Goal: Task Accomplishment & Management: Manage account settings

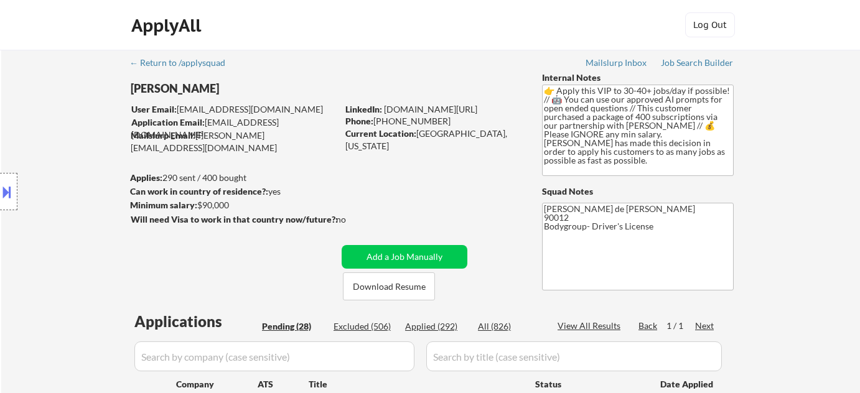
select select ""pending""
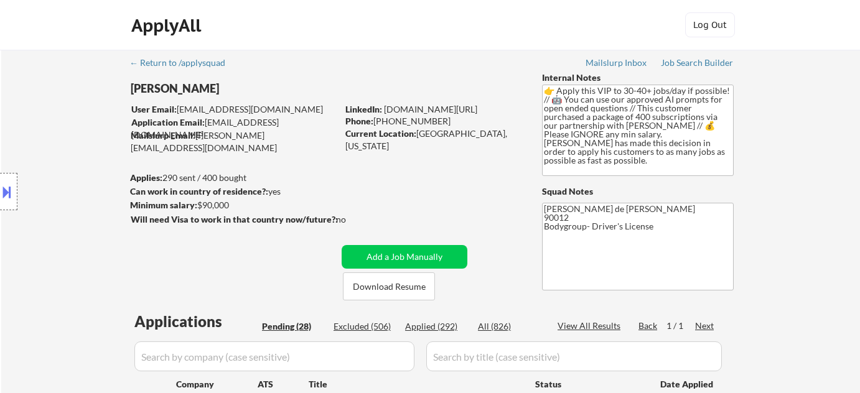
select select ""pending""
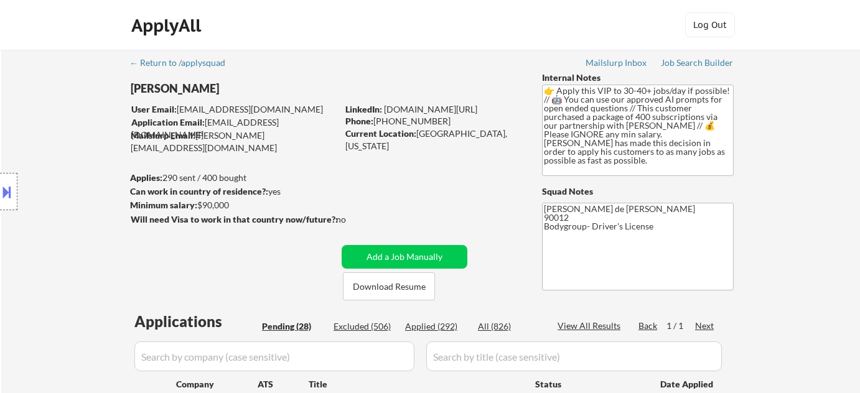
select select ""pending""
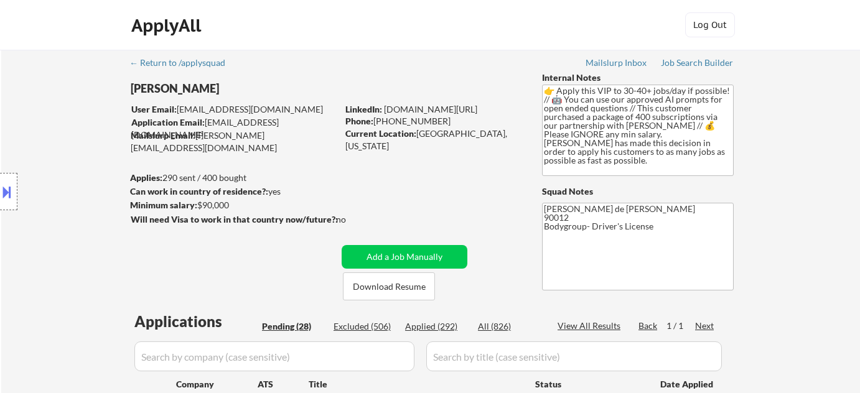
select select ""pending""
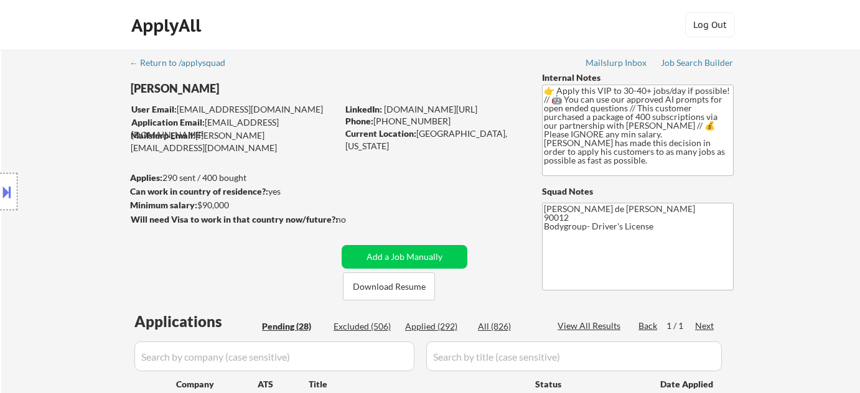
select select ""pending""
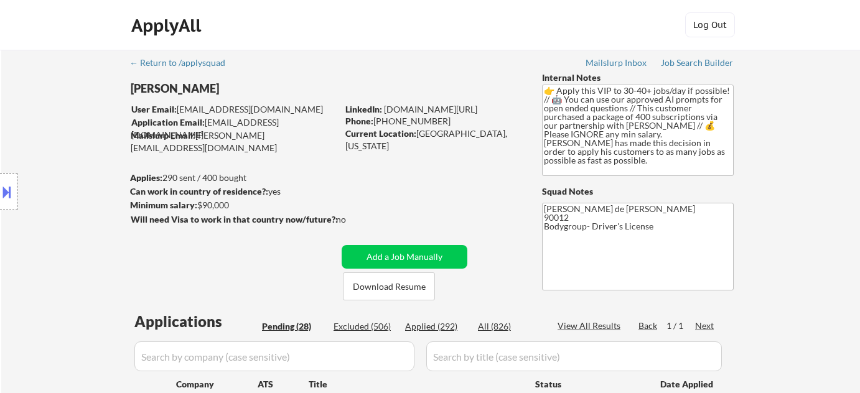
select select ""pending""
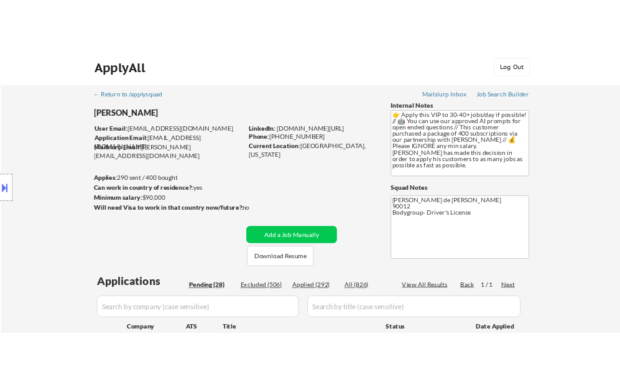
scroll to position [1188, 0]
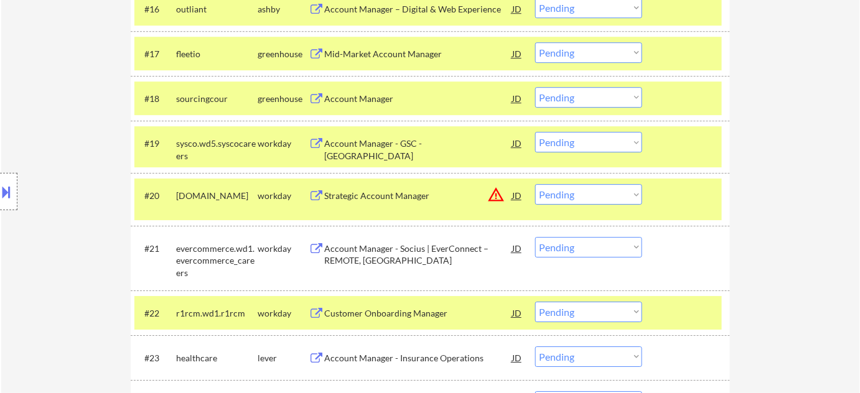
select select ""pending""
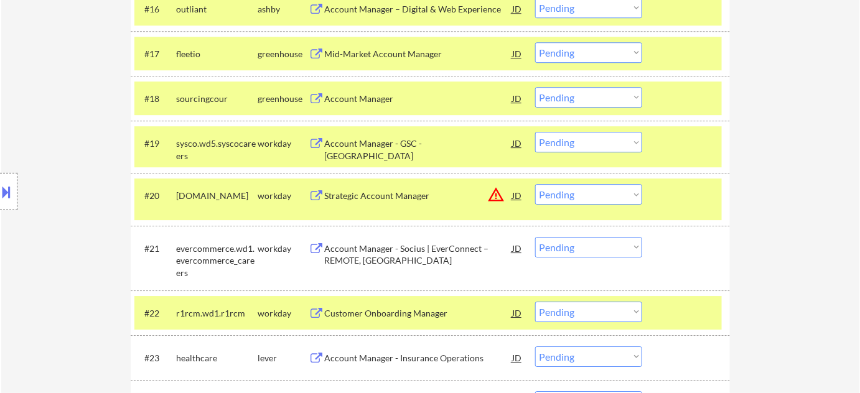
select select ""pending""
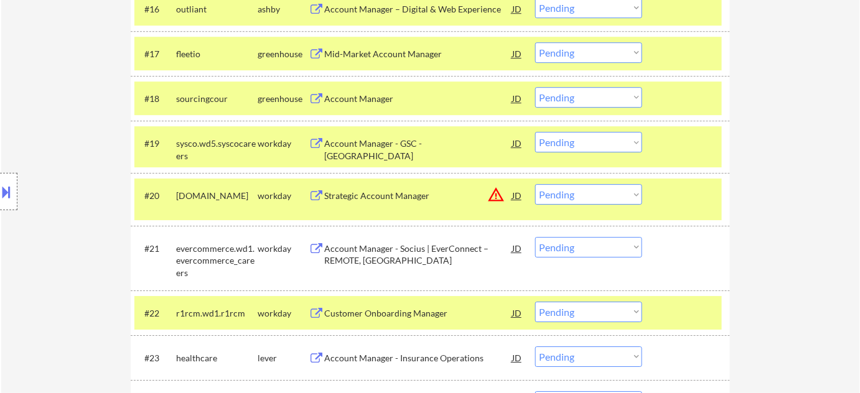
select select ""pending""
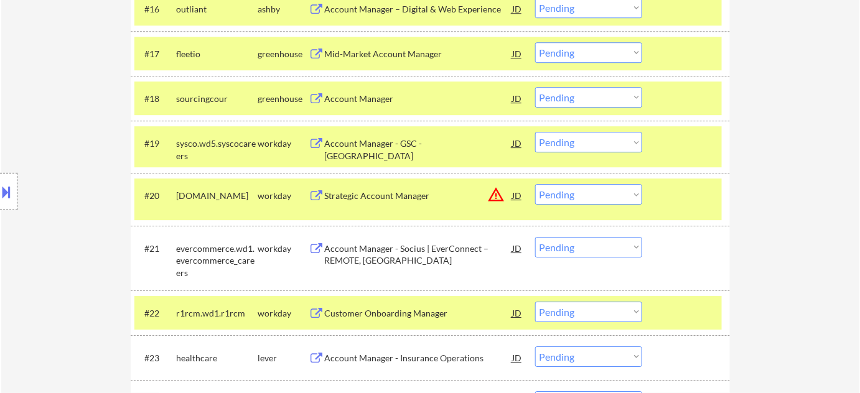
select select ""pending""
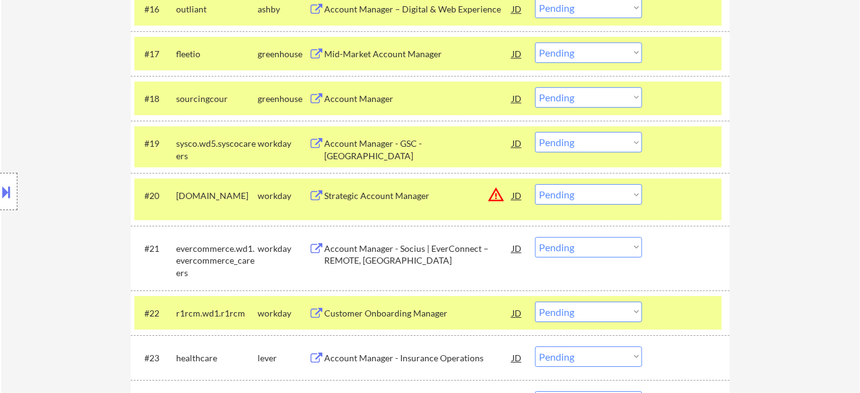
select select ""pending""
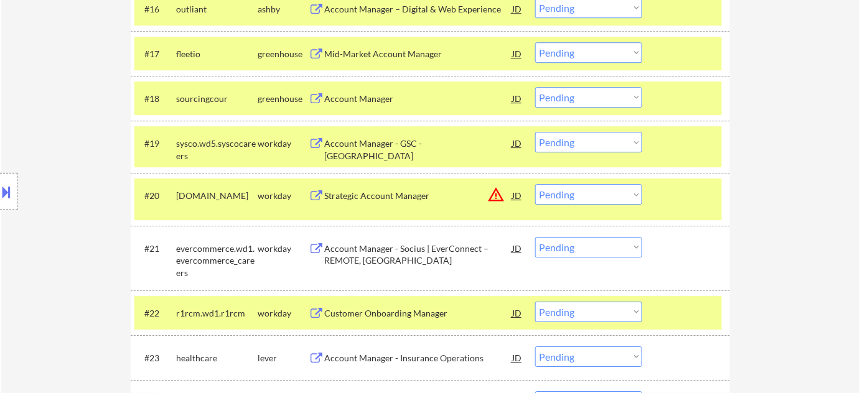
select select ""pending""
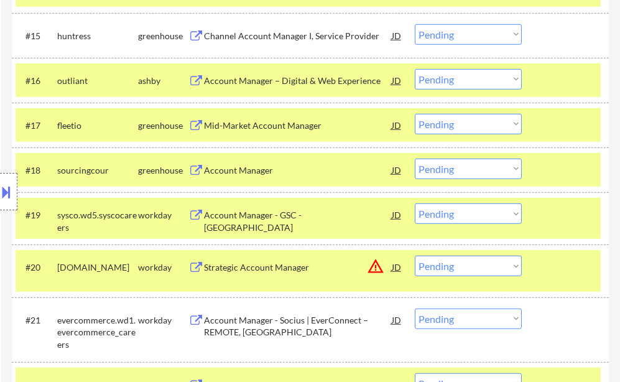
select select ""pending""
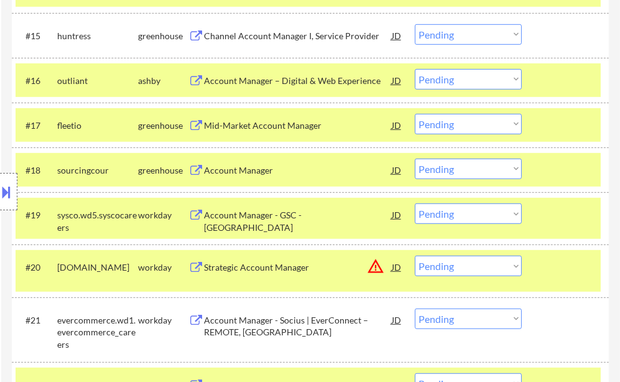
select select ""pending""
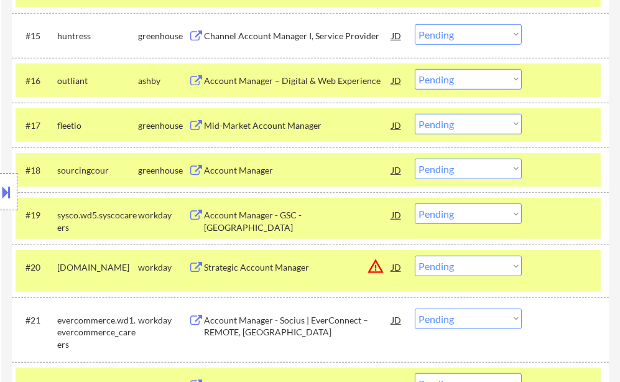
select select ""pending""
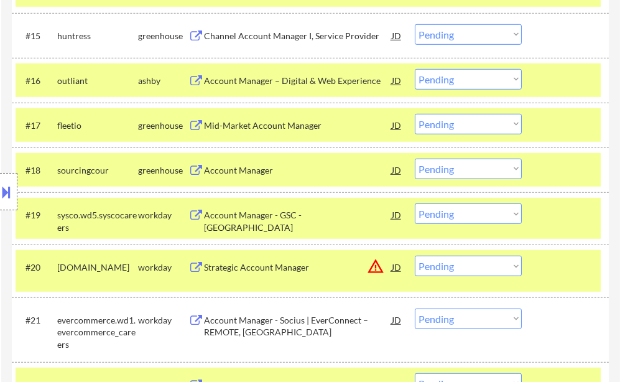
select select ""pending""
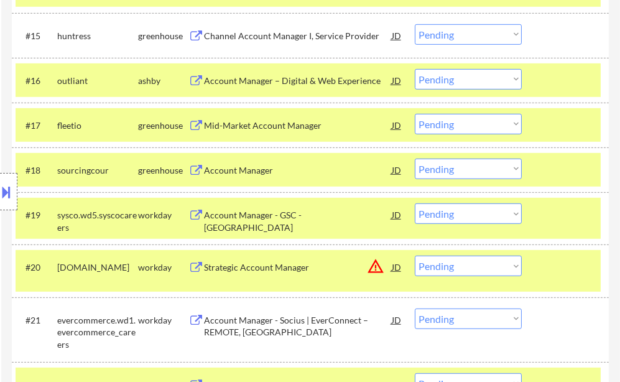
select select ""pending""
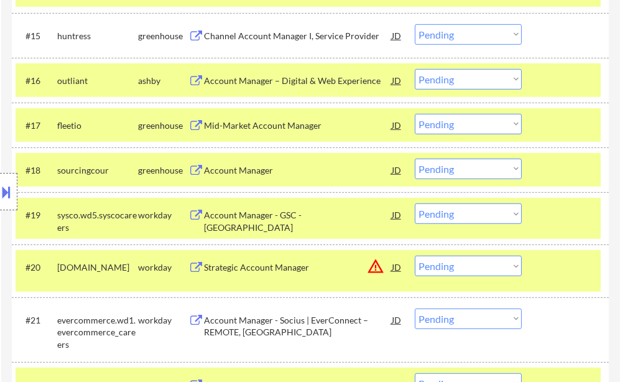
select select ""pending""
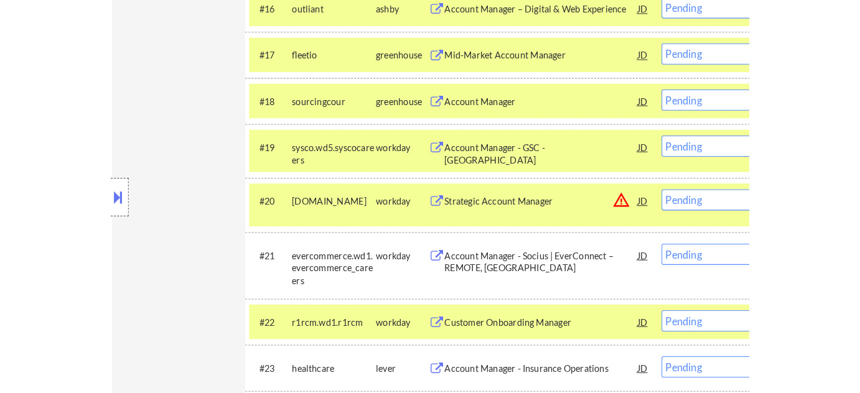
scroll to position [1169, 0]
